Goal: Information Seeking & Learning: Learn about a topic

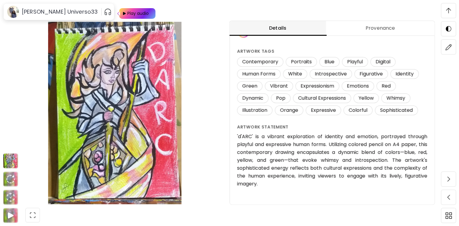
scroll to position [622, 0]
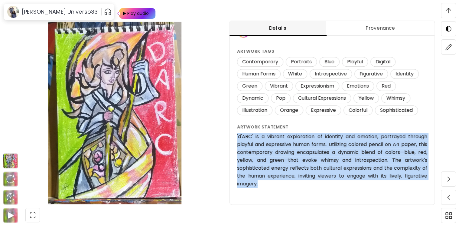
drag, startPoint x: 235, startPoint y: 135, endPoint x: 265, endPoint y: 182, distance: 55.3
click at [265, 182] on div "d'ARC (2023) Unavailable Artwork Details Drawing 21 x 29.7 cm Colored pencil on…" at bounding box center [332, 54] width 205 height 300
copy h6 "'d'ARC' is a vibrant exploration of identity and emotion, portrayed through pla…"
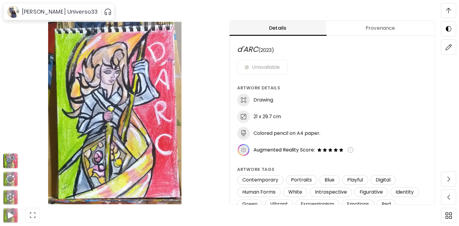
scroll to position [118, 0]
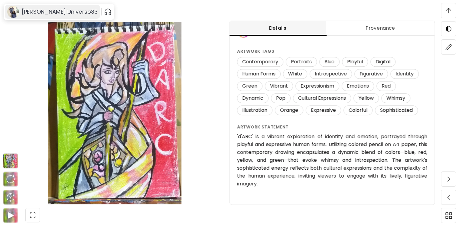
click at [33, 16] on div "[PERSON_NAME] Universo33" at bounding box center [52, 12] width 95 height 14
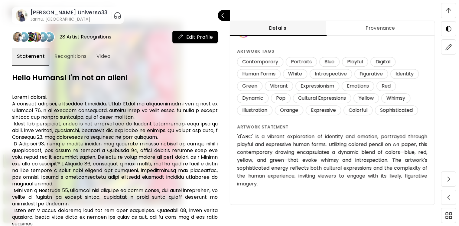
click at [447, 8] on div at bounding box center [229, 113] width 459 height 226
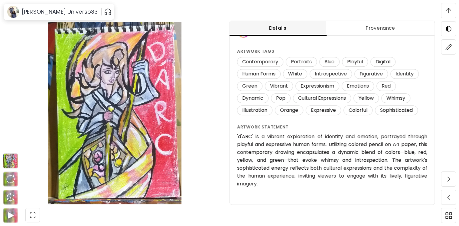
click at [447, 8] on img at bounding box center [448, 10] width 5 height 5
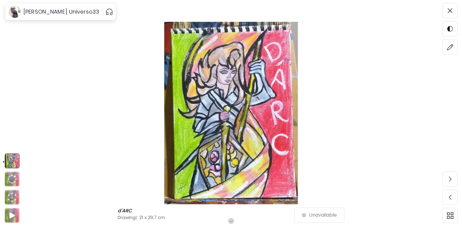
scroll to position [0, 0]
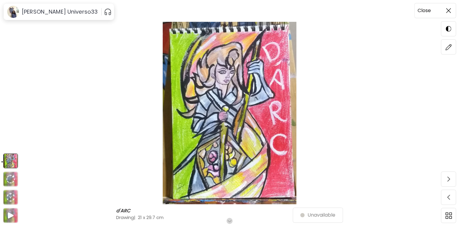
click at [453, 10] on span at bounding box center [448, 10] width 13 height 13
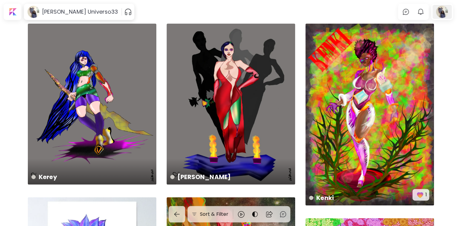
click at [441, 10] on div at bounding box center [442, 12] width 19 height 14
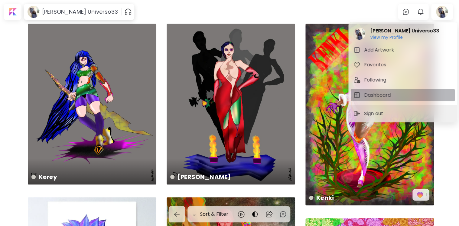
click at [381, 90] on button "Dashboard" at bounding box center [403, 95] width 104 height 12
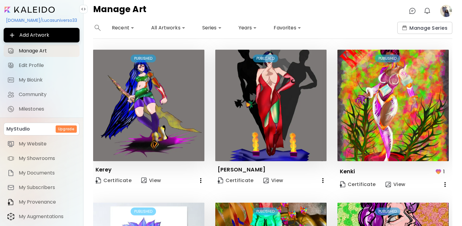
click at [454, 65] on div "**********" at bounding box center [272, 124] width 379 height 204
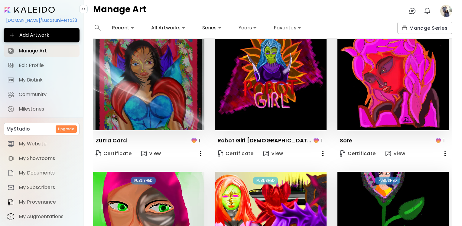
scroll to position [444, 0]
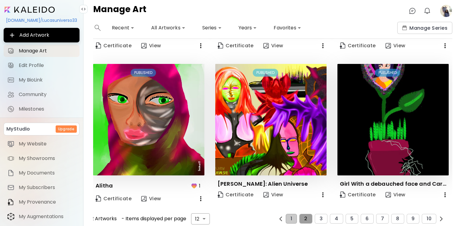
click at [309, 214] on button "2" at bounding box center [305, 219] width 13 height 10
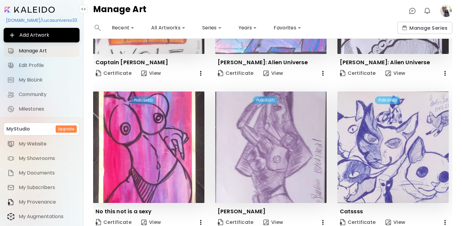
scroll to position [437, 0]
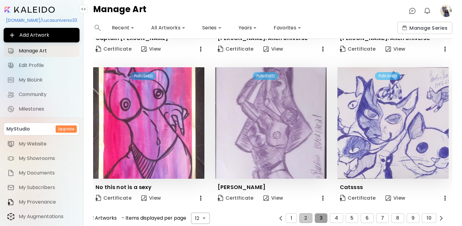
click at [320, 215] on span "3" at bounding box center [321, 217] width 3 height 5
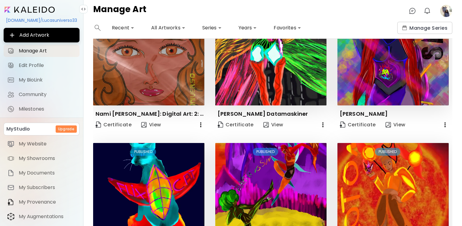
scroll to position [433, 0]
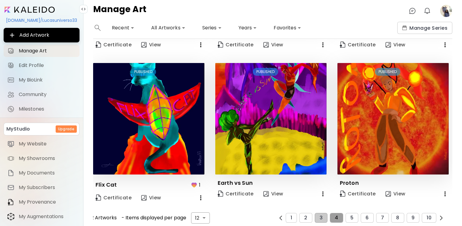
click at [332, 215] on button "4" at bounding box center [336, 218] width 13 height 10
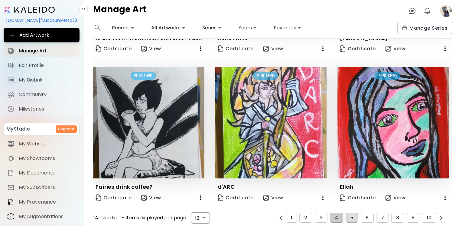
click at [351, 215] on span "5" at bounding box center [352, 217] width 3 height 5
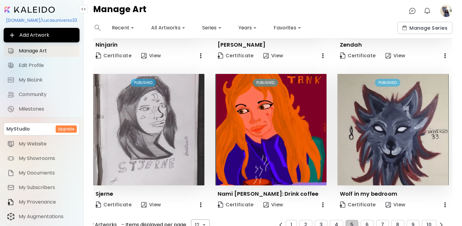
scroll to position [430, 0]
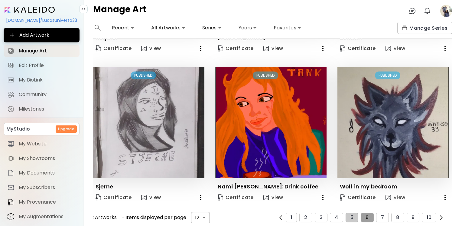
click at [366, 214] on span "6" at bounding box center [367, 216] width 3 height 5
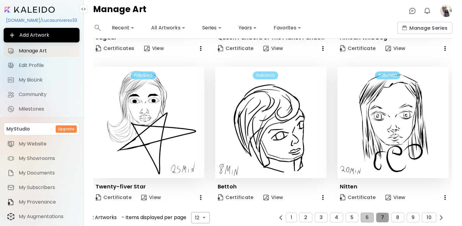
click at [384, 212] on button "7" at bounding box center [382, 217] width 13 height 10
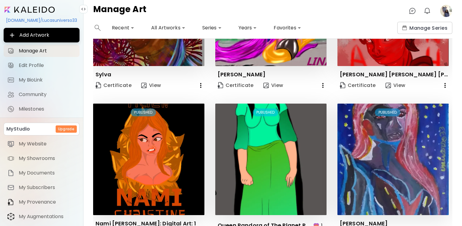
scroll to position [433, 0]
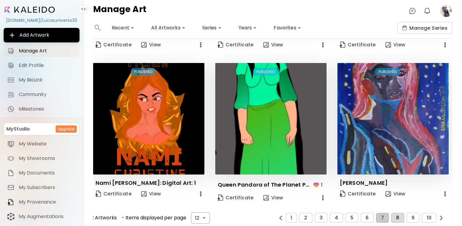
click at [391, 213] on button "8" at bounding box center [397, 218] width 13 height 10
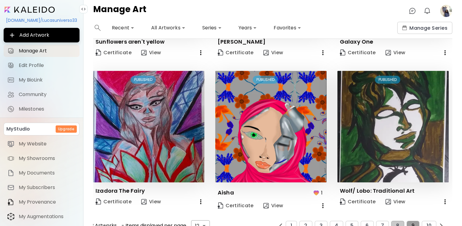
click at [411, 221] on button "9" at bounding box center [413, 226] width 13 height 10
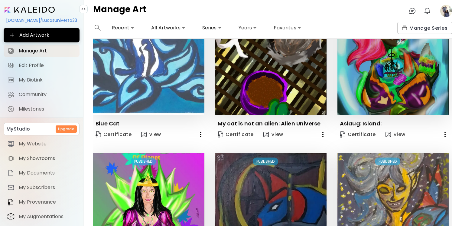
scroll to position [430, 0]
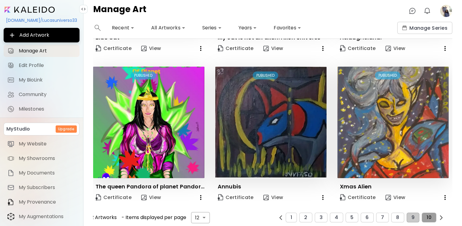
click at [426, 212] on button "10" at bounding box center [429, 217] width 15 height 10
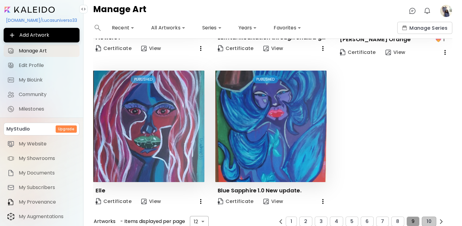
click at [412, 218] on span "9" at bounding box center [413, 220] width 3 height 5
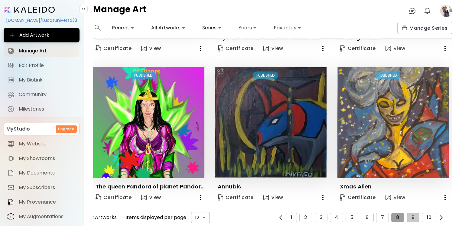
click at [399, 216] on button "8" at bounding box center [397, 217] width 13 height 10
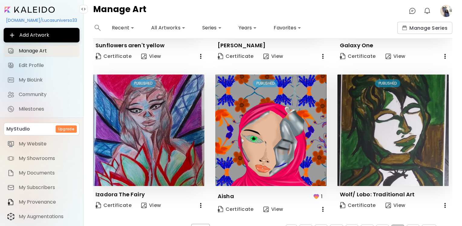
click at [451, 170] on div "**********" at bounding box center [272, 124] width 379 height 204
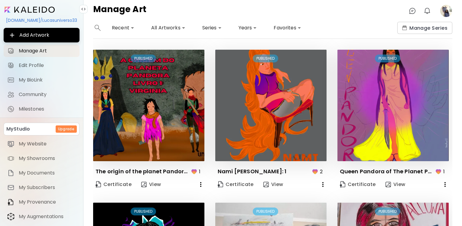
scroll to position [440, 0]
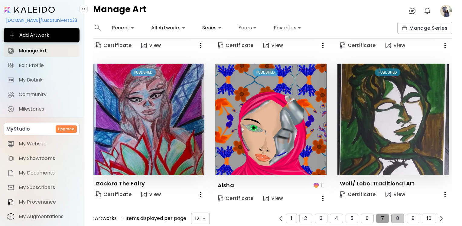
click at [376, 213] on button "7" at bounding box center [382, 218] width 13 height 10
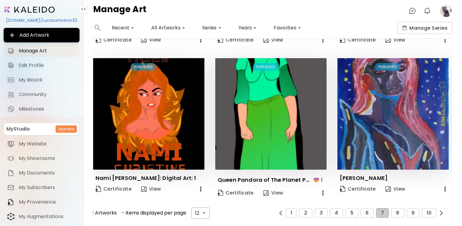
scroll to position [433, 0]
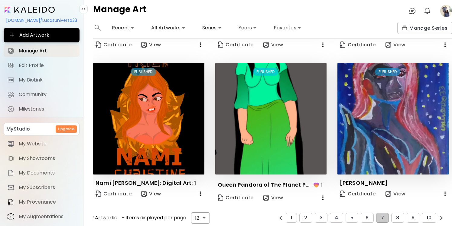
click at [450, 179] on div "Edit PUBLISHED Francisco Certificate View Edit PUBLISHED Zainab Certificate Vie…" at bounding box center [272, 132] width 359 height 187
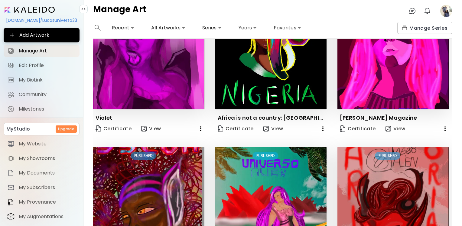
scroll to position [431, 0]
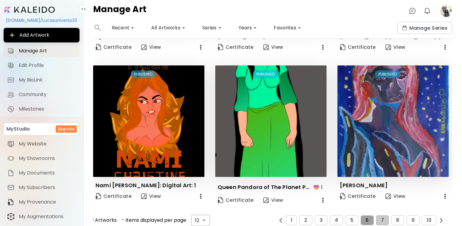
click at [368, 217] on button "6" at bounding box center [367, 220] width 13 height 10
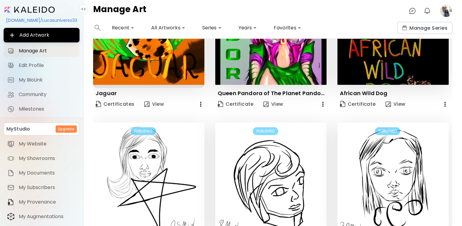
scroll to position [430, 0]
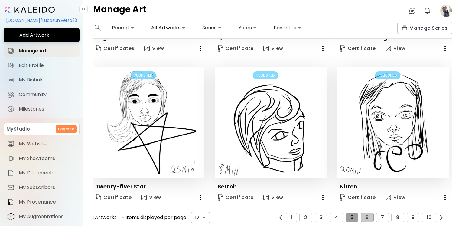
click at [346, 212] on button "5" at bounding box center [352, 217] width 13 height 10
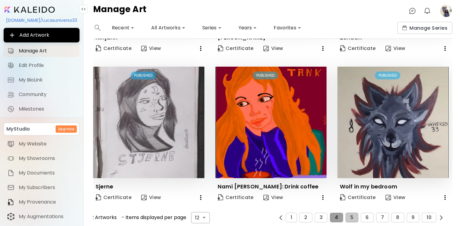
click at [335, 214] on span "4" at bounding box center [336, 216] width 3 height 5
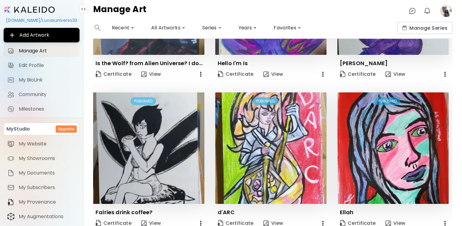
scroll to position [433, 0]
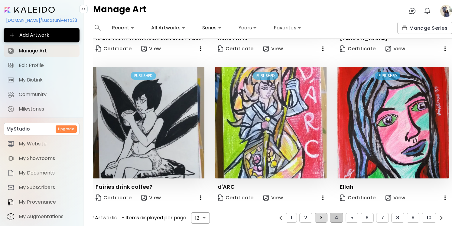
click at [316, 213] on button "3" at bounding box center [321, 218] width 13 height 10
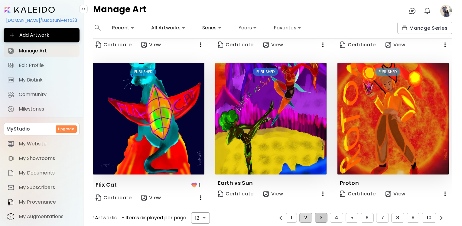
click at [307, 213] on button "2" at bounding box center [305, 218] width 13 height 10
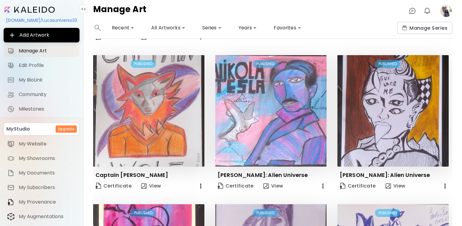
scroll to position [437, 0]
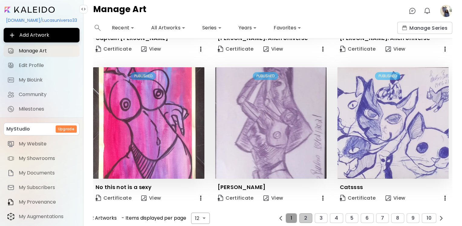
click at [294, 213] on button "1" at bounding box center [291, 218] width 11 height 10
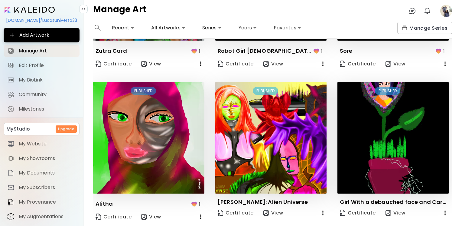
scroll to position [444, 0]
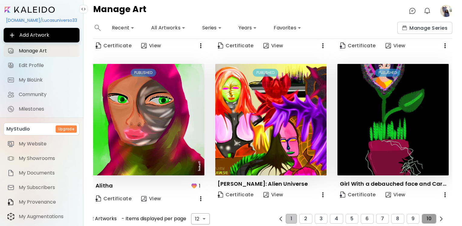
click at [422, 214] on button "10" at bounding box center [429, 219] width 15 height 10
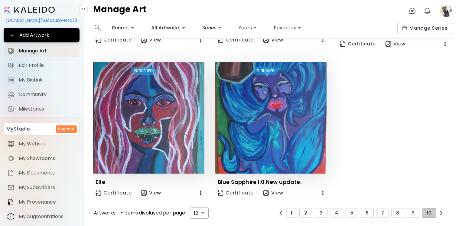
scroll to position [433, 0]
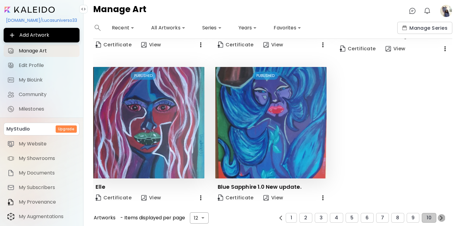
click at [439, 215] on img "button" at bounding box center [441, 217] width 5 height 5
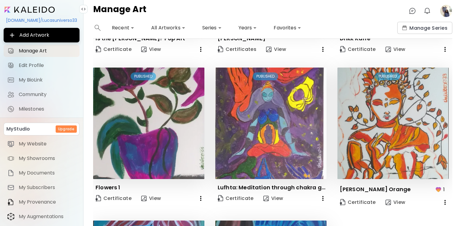
scroll to position [281, 0]
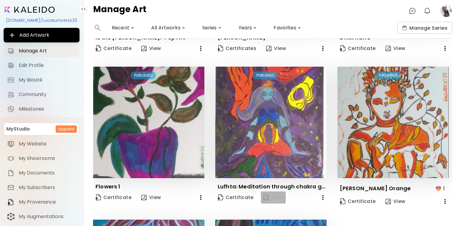
click at [265, 194] on img "button" at bounding box center [265, 196] width 5 height 5
